Goal: Navigation & Orientation: Find specific page/section

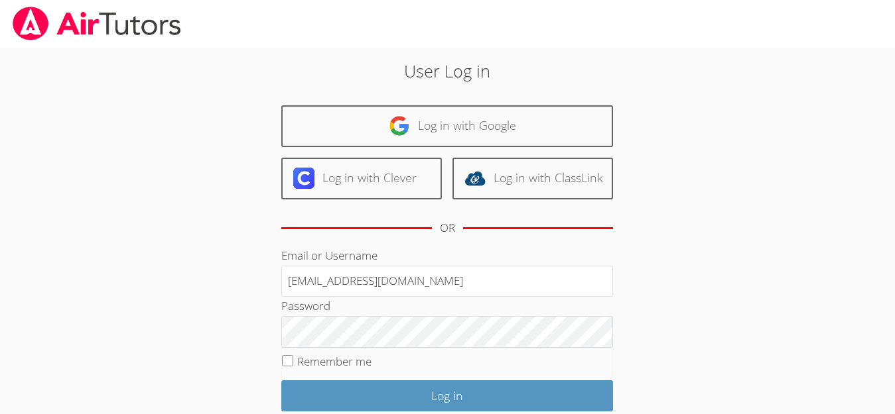
type input "[EMAIL_ADDRESS][DOMAIN_NAME]"
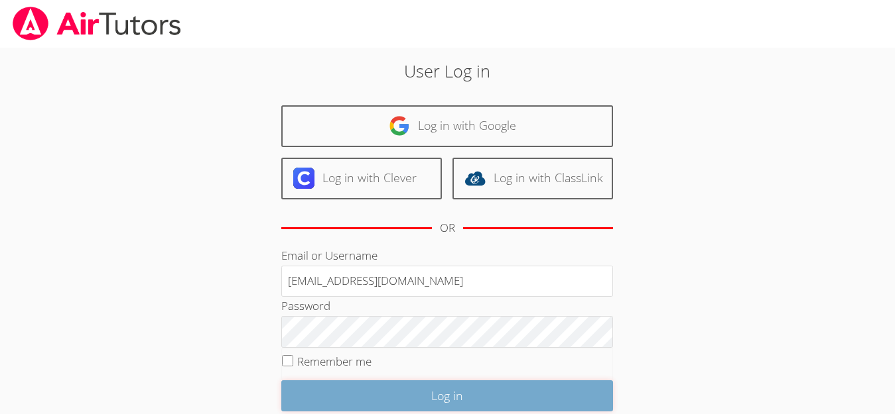
click at [367, 399] on input "Log in" at bounding box center [447, 396] width 332 height 31
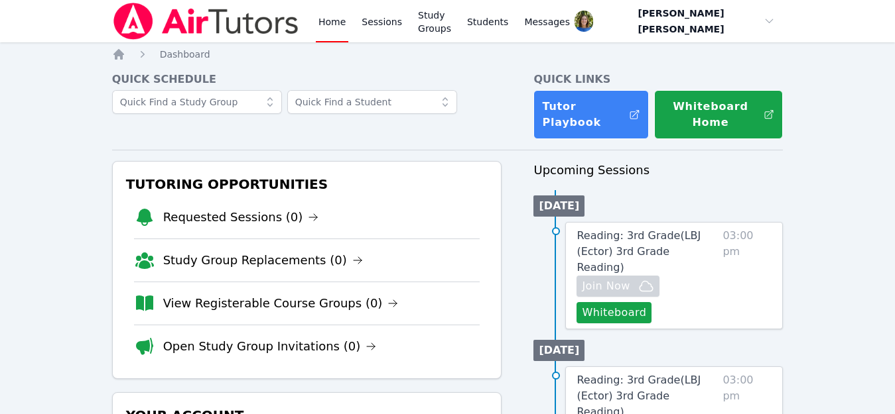
click at [491, 75] on h4 "Quick Schedule" at bounding box center [307, 80] width 390 height 16
click at [428, 21] on link "Study Groups" at bounding box center [434, 21] width 38 height 42
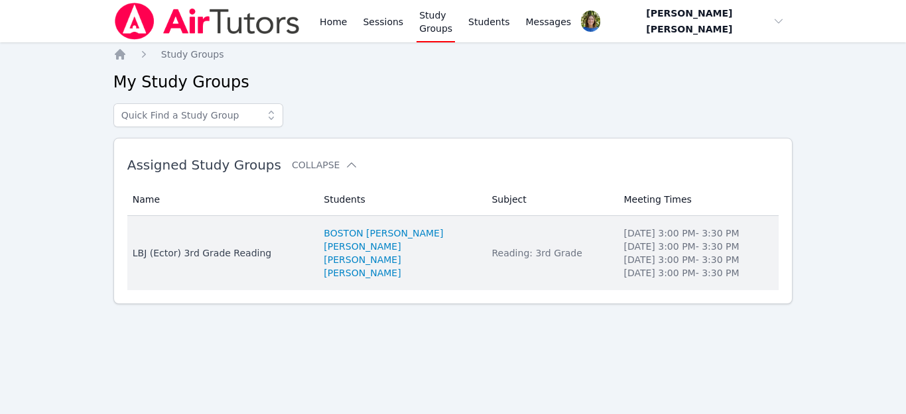
click at [220, 254] on div "LBJ (Ector) 3rd Grade Reading" at bounding box center [221, 253] width 176 height 13
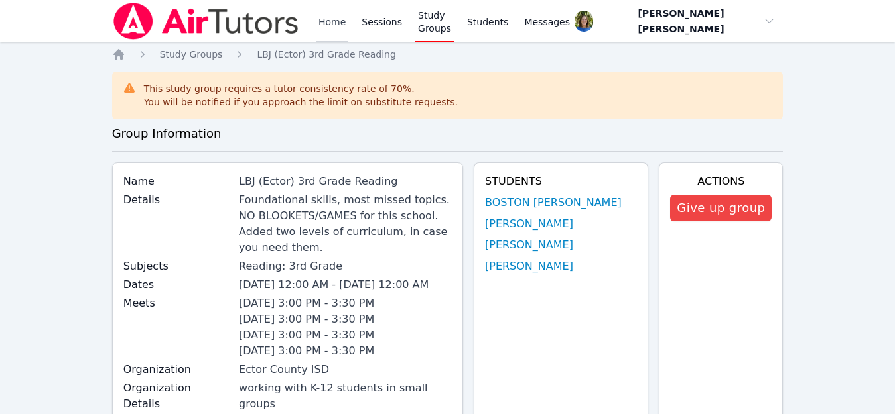
click at [338, 25] on link "Home" at bounding box center [332, 21] width 32 height 42
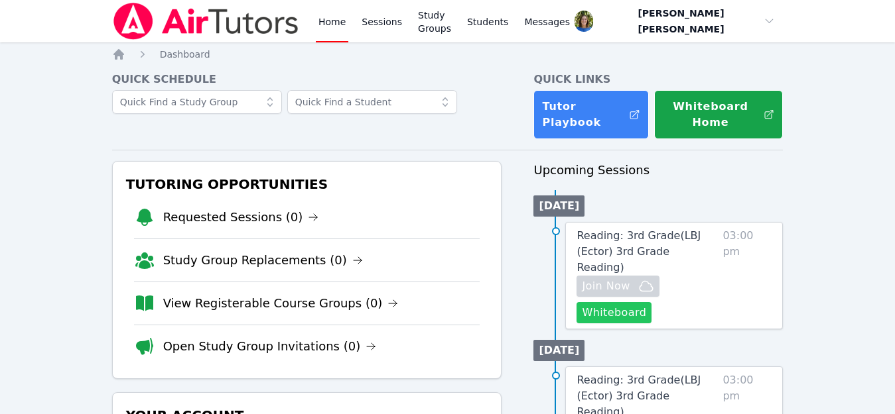
click at [617, 302] on button "Whiteboard" at bounding box center [613, 312] width 75 height 21
